Goal: Check status

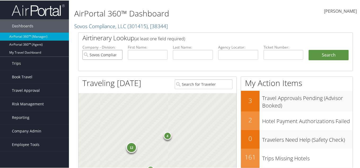
click at [111, 53] on input "Sovos Compliance, LLC" at bounding box center [102, 54] width 40 height 10
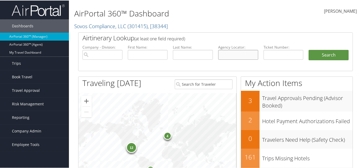
click at [240, 57] on input "text" at bounding box center [238, 54] width 40 height 10
click at [186, 53] on input "text" at bounding box center [193, 54] width 40 height 10
click at [233, 54] on input "text" at bounding box center [238, 54] width 40 height 10
paste input "D4L973"
type input "D4L973"
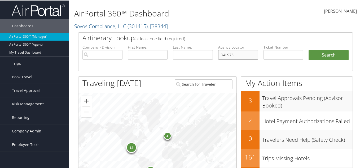
click at [308, 49] on button "Search" at bounding box center [328, 54] width 40 height 11
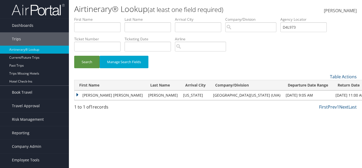
click at [76, 93] on td "[PERSON_NAME] [PERSON_NAME]" at bounding box center [109, 95] width 71 height 10
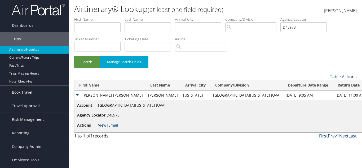
click at [103, 124] on link "View" at bounding box center [102, 124] width 8 height 5
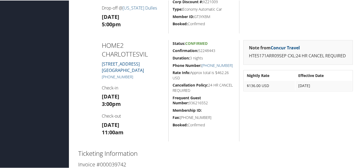
scroll to position [343, 0]
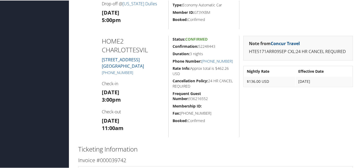
drag, startPoint x: 211, startPoint y: 111, endPoint x: 180, endPoint y: 113, distance: 30.6
click at [180, 114] on h5 "Fax: +1 (434) 295-0099" at bounding box center [204, 112] width 63 height 5
copy h5 "+1 (434) 295-0099"
click at [204, 101] on div "Status: Confirmed Confirmation: 52248443 Duration: 3 nights Phone Number: +1 (4…" at bounding box center [203, 85] width 71 height 101
drag, startPoint x: 232, startPoint y: 60, endPoint x: 201, endPoint y: 62, distance: 30.5
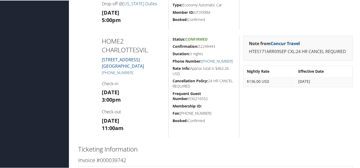
click at [201, 62] on h5 "Phone Number: +1 (434) 295-0003" at bounding box center [204, 60] width 63 height 5
copy link "+1 (434) 295-0003"
